Goal: Task Accomplishment & Management: Manage account settings

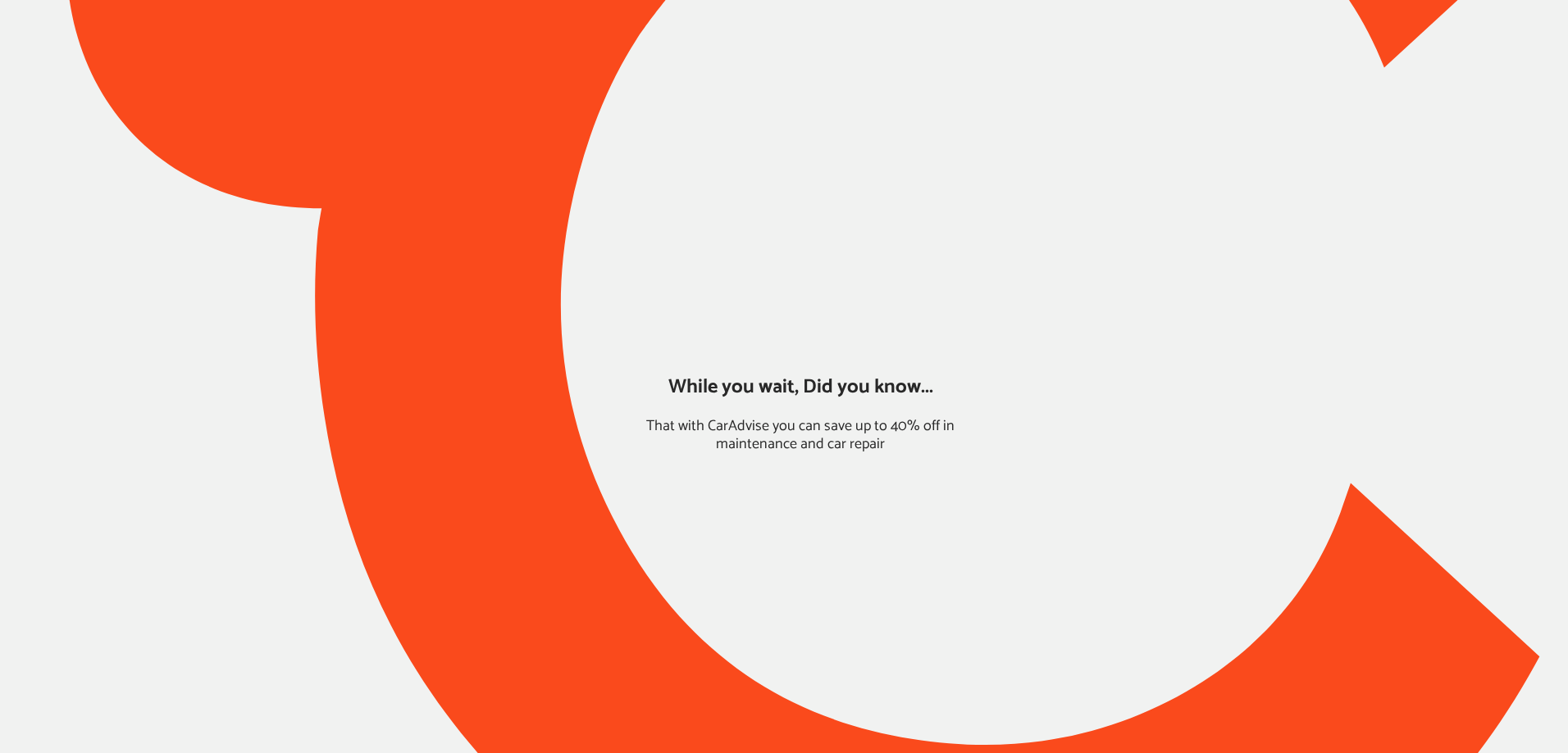
type input "*****"
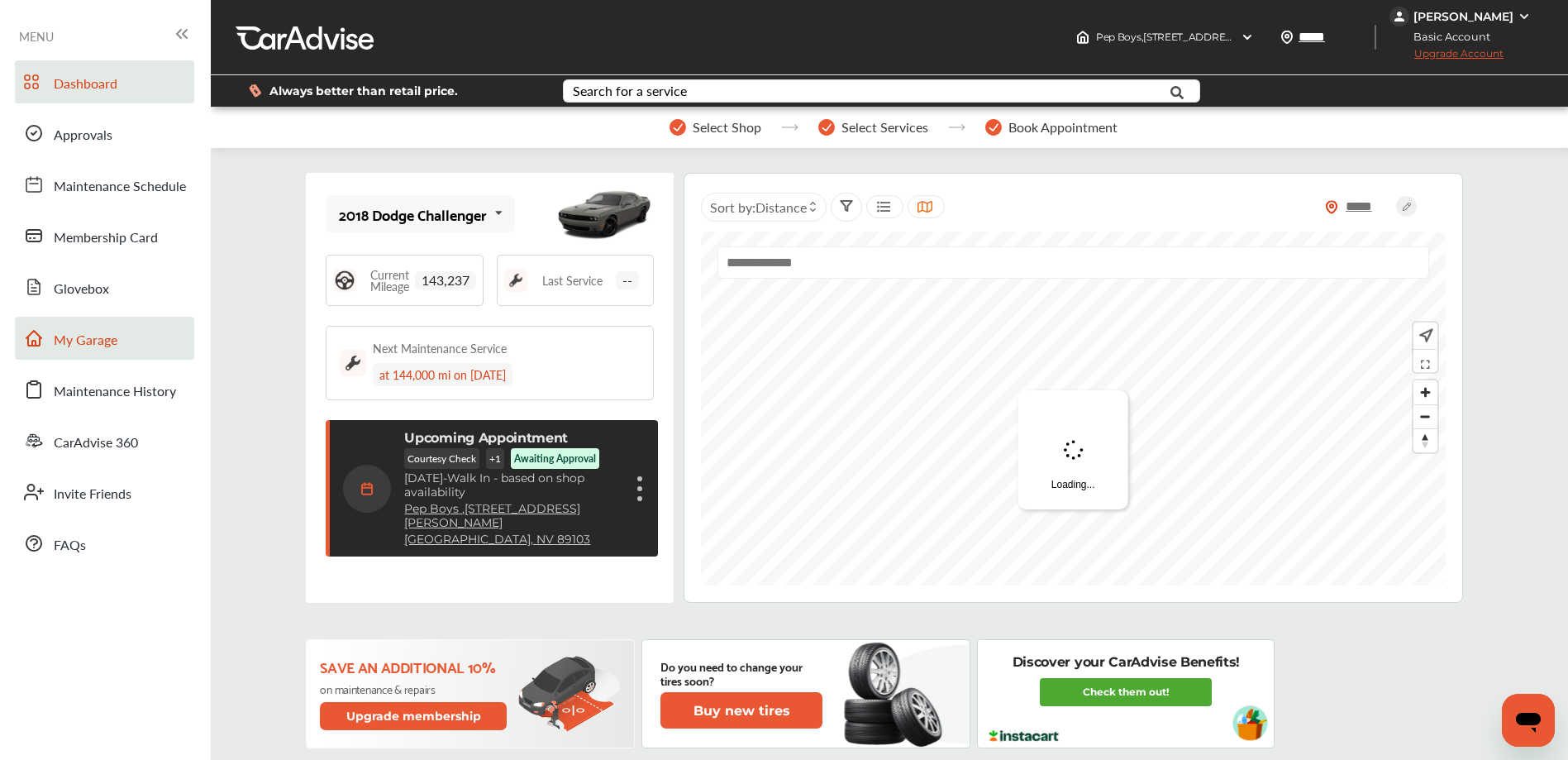
click at [109, 353] on link "My Garage" at bounding box center [104, 338] width 179 height 43
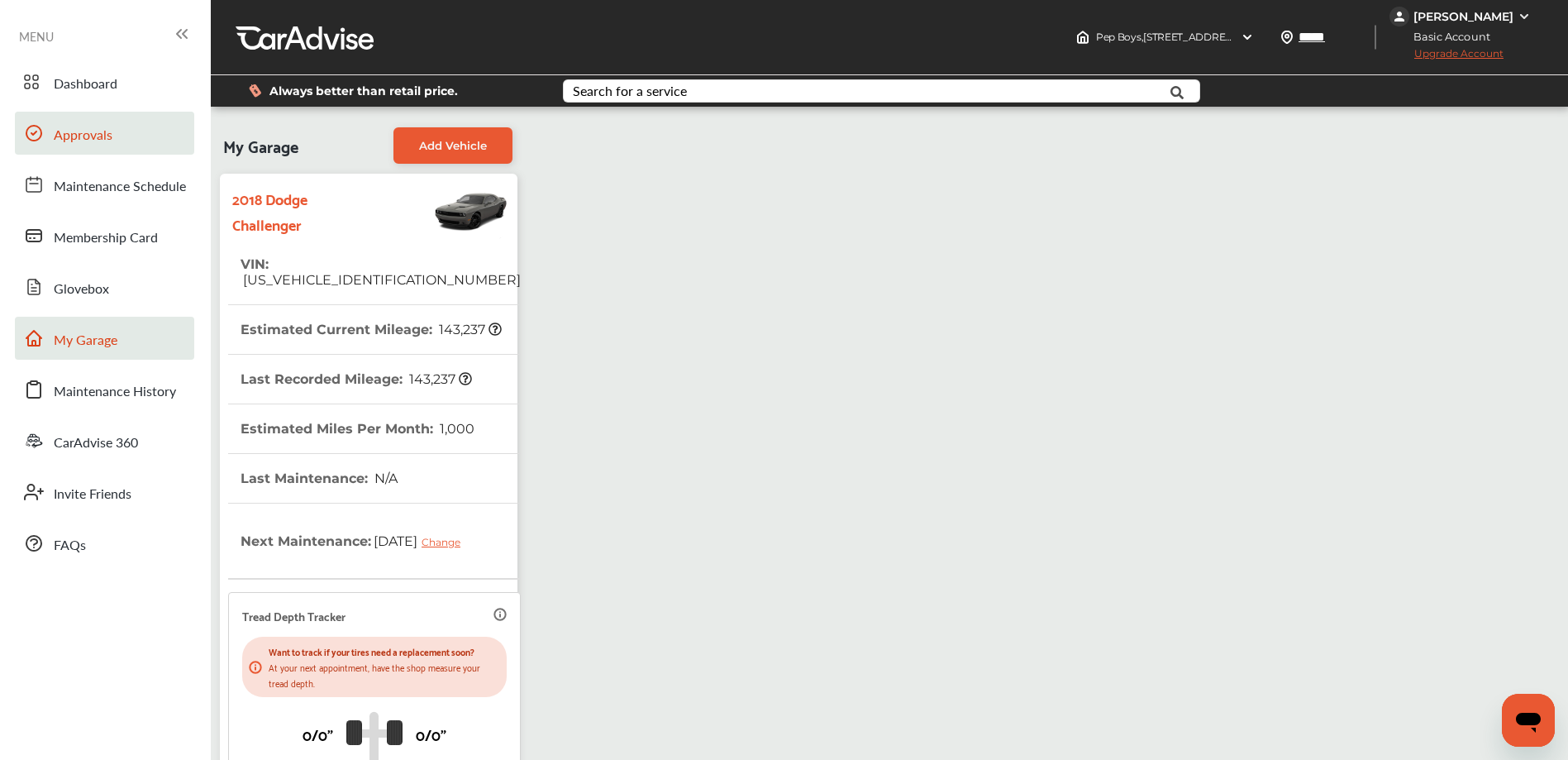
click at [151, 149] on link "Approvals" at bounding box center [104, 133] width 179 height 43
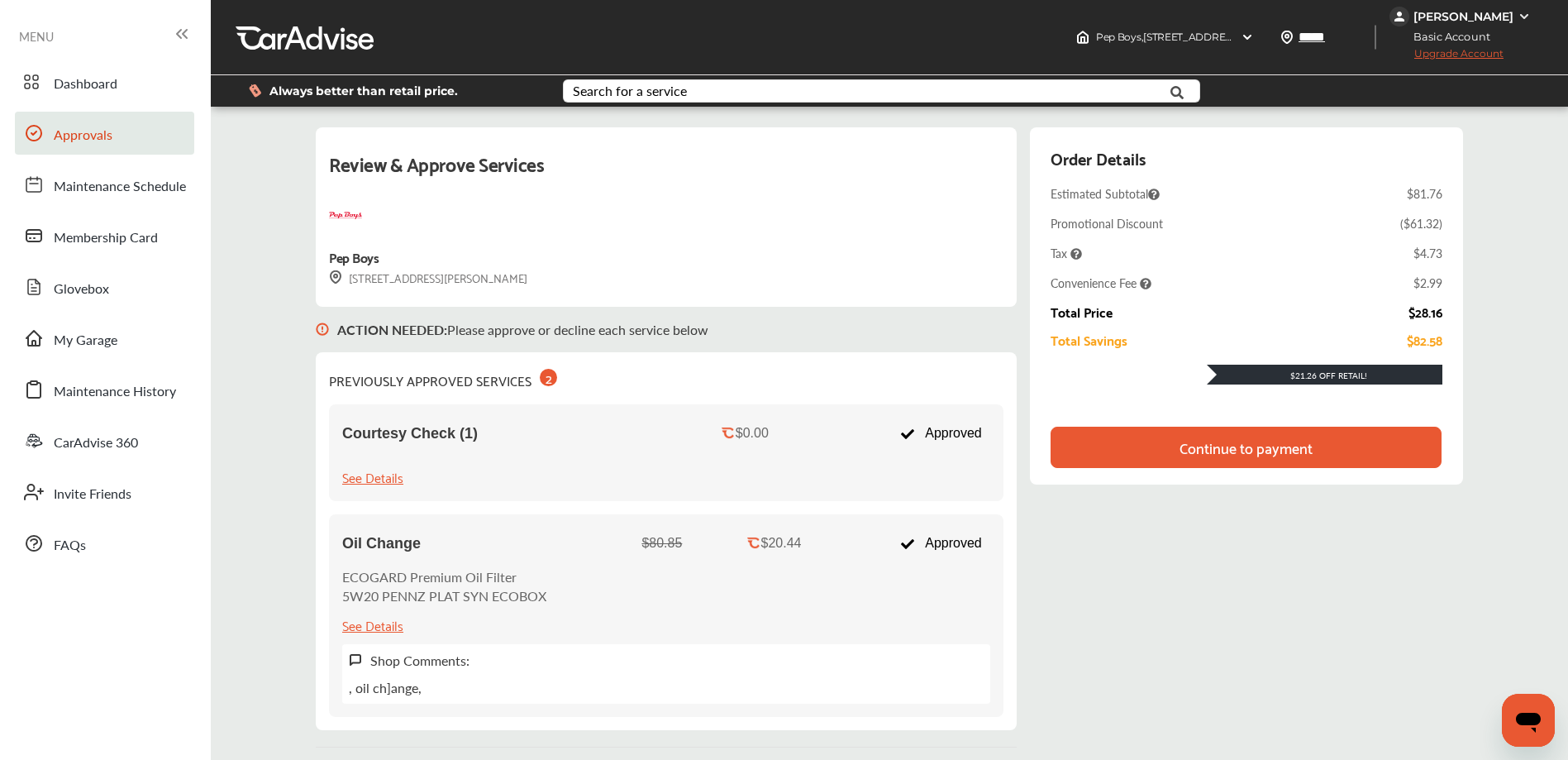
click at [1231, 447] on div "Continue to payment" at bounding box center [1246, 447] width 133 height 17
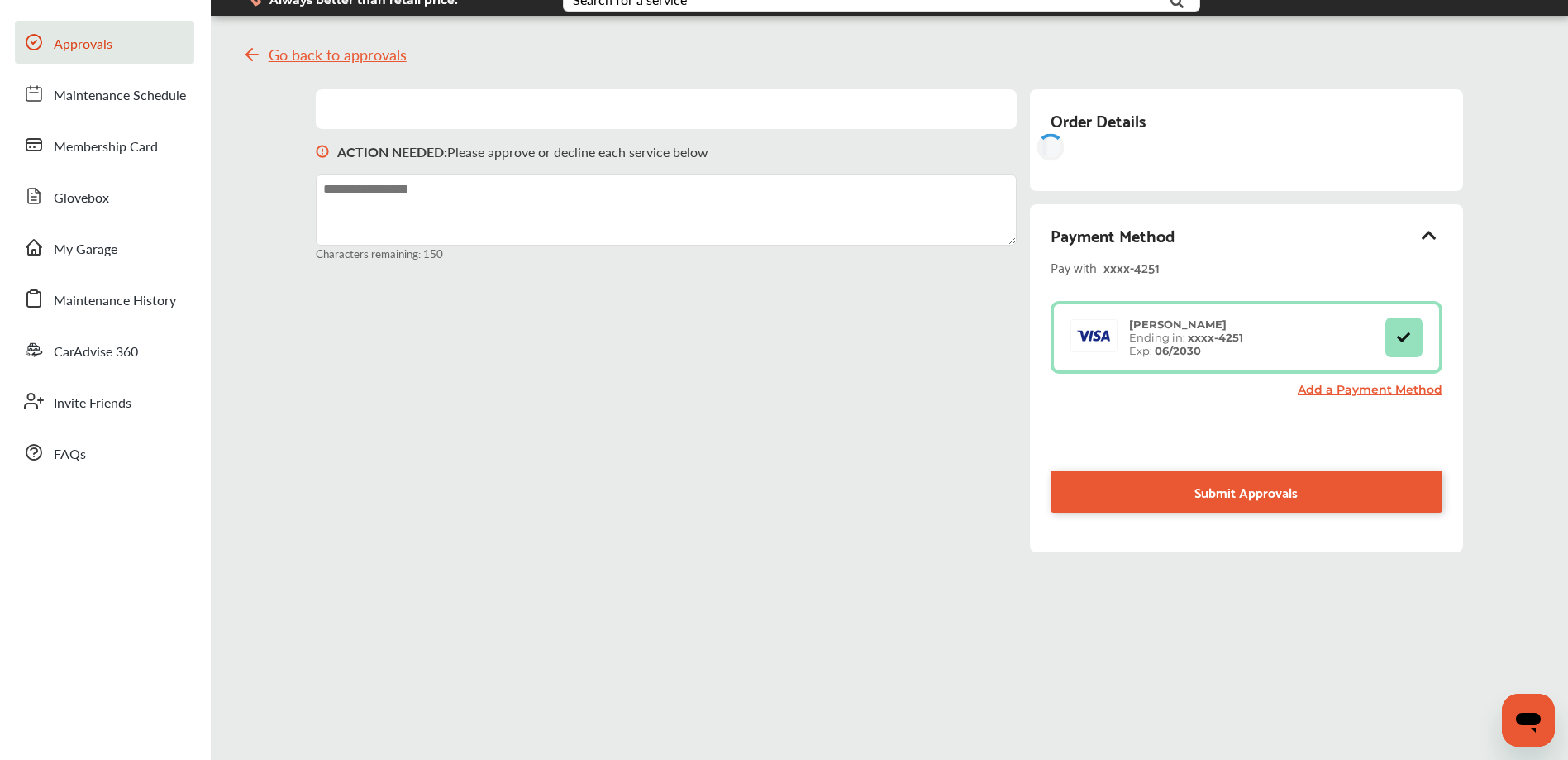
scroll to position [121, 0]
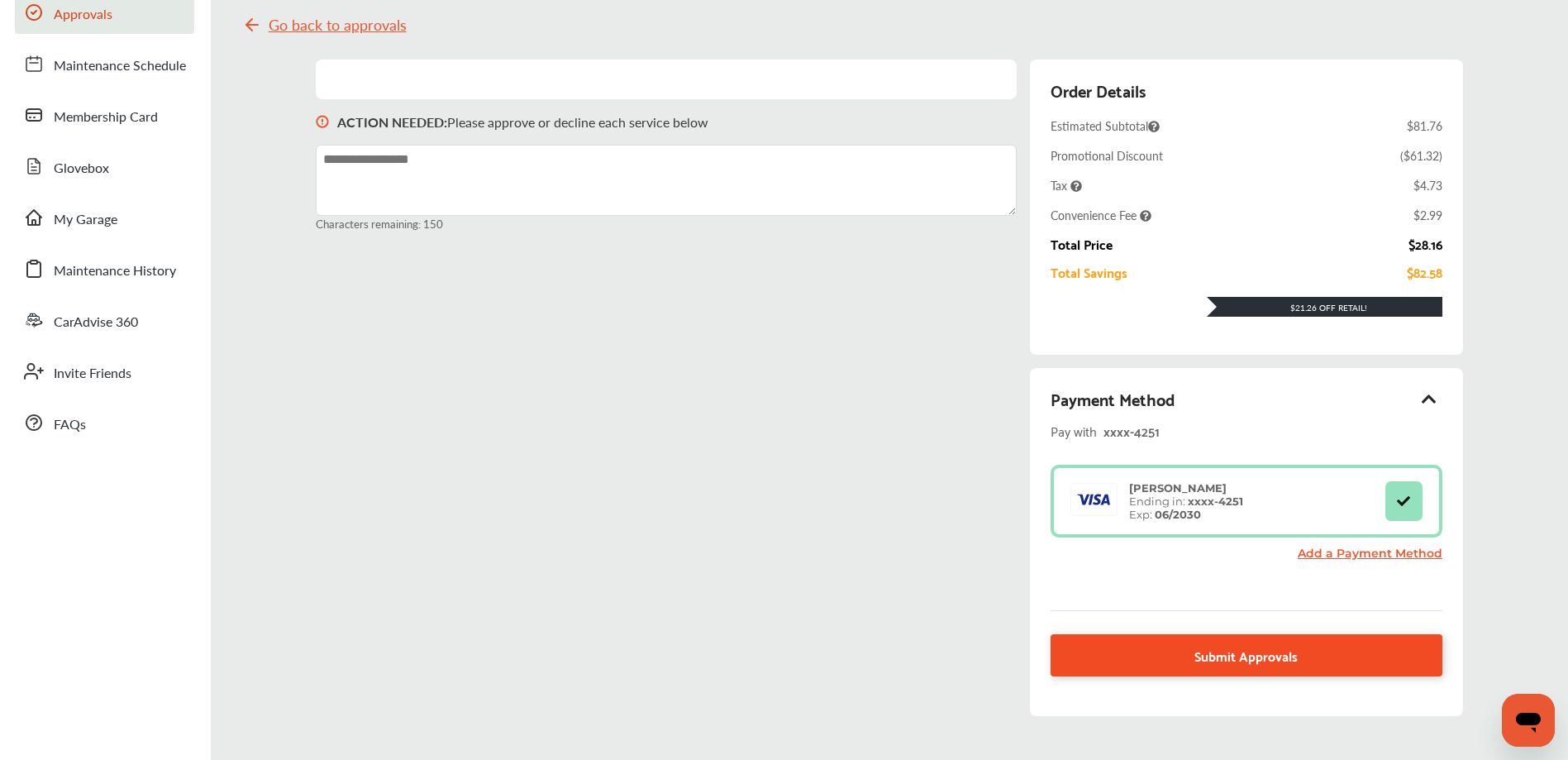
click at [1270, 655] on span "Submit Approvals" at bounding box center [1246, 656] width 103 height 23
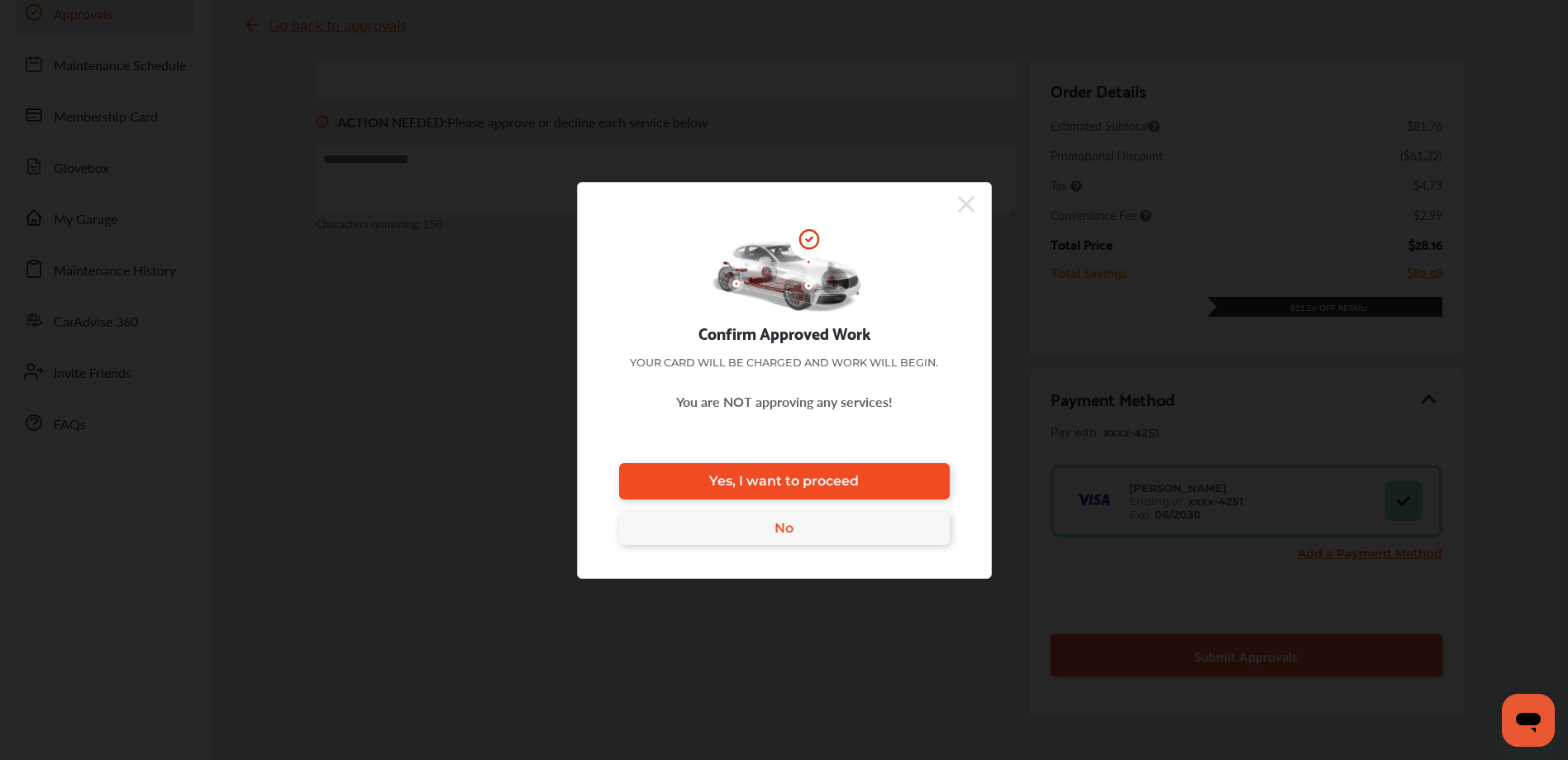
click at [871, 482] on link "Yes, I want to proceed" at bounding box center [784, 481] width 331 height 37
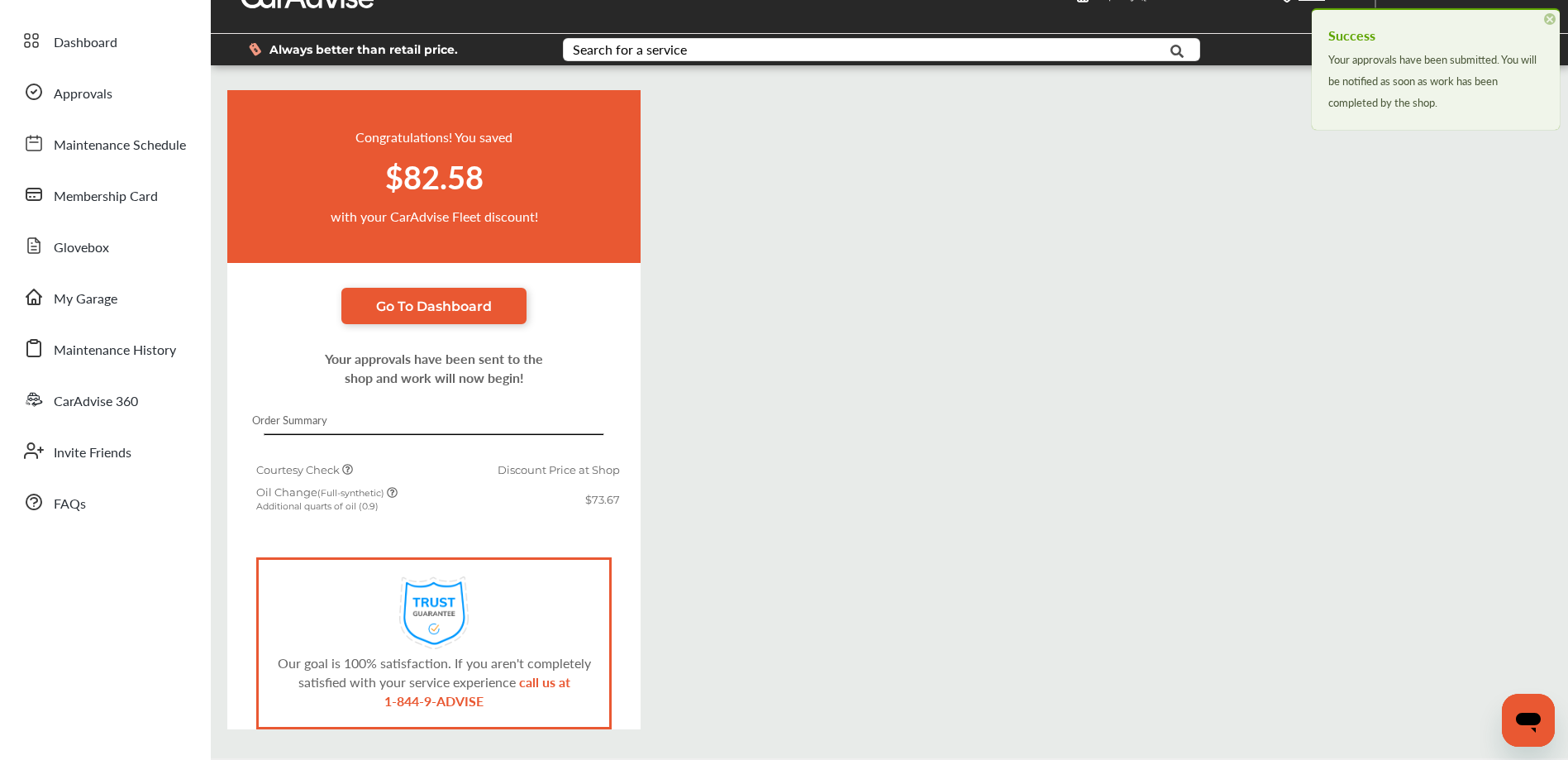
scroll to position [100, 0]
